Goal: Transaction & Acquisition: Purchase product/service

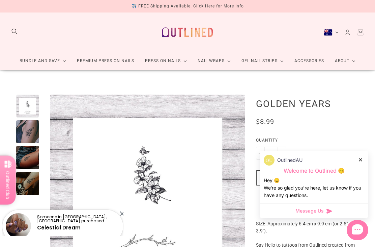
click at [362, 157] on div at bounding box center [361, 159] width 4 height 7
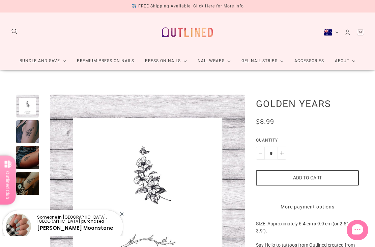
click at [118, 61] on link "Premium Press On Nails" at bounding box center [106, 61] width 68 height 18
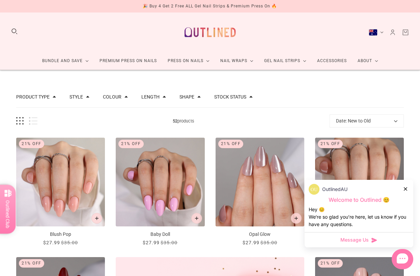
click at [341, 60] on link "Accessories" at bounding box center [332, 61] width 41 height 18
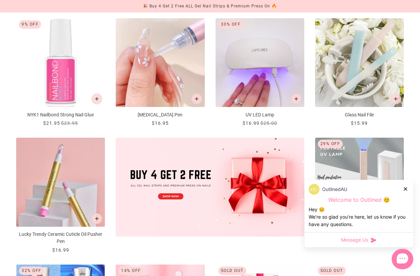
scroll to position [121, 0]
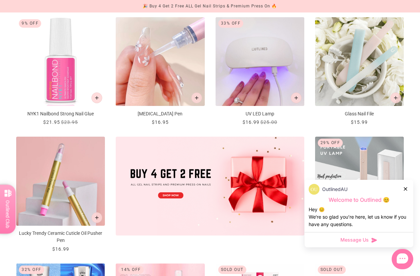
click at [410, 209] on div "OutlinedAU Welcome to Outlined 😊 Hey 😊 We‘re so glad you’re here, let us know i…" at bounding box center [359, 206] width 109 height 52
